Goal: Transaction & Acquisition: Book appointment/travel/reservation

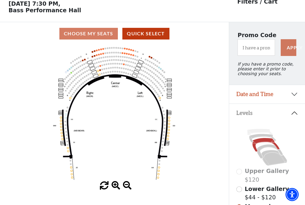
scroll to position [28, 0]
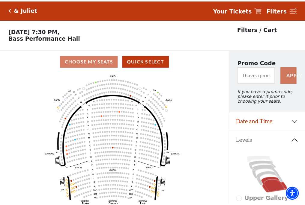
scroll to position [28, 0]
